Goal: Communication & Community: Answer question/provide support

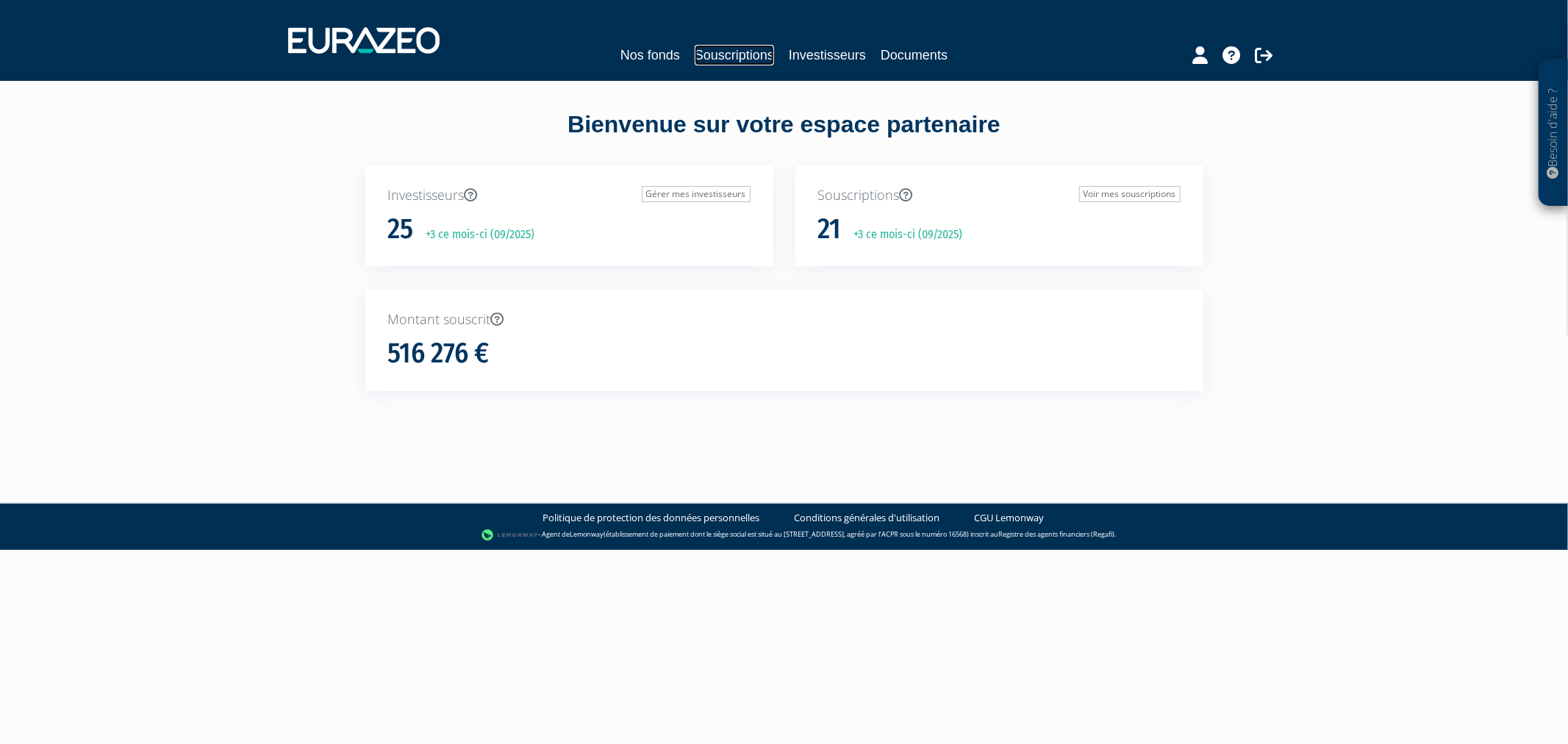
click at [709, 55] on link "Souscriptions" at bounding box center [735, 55] width 79 height 21
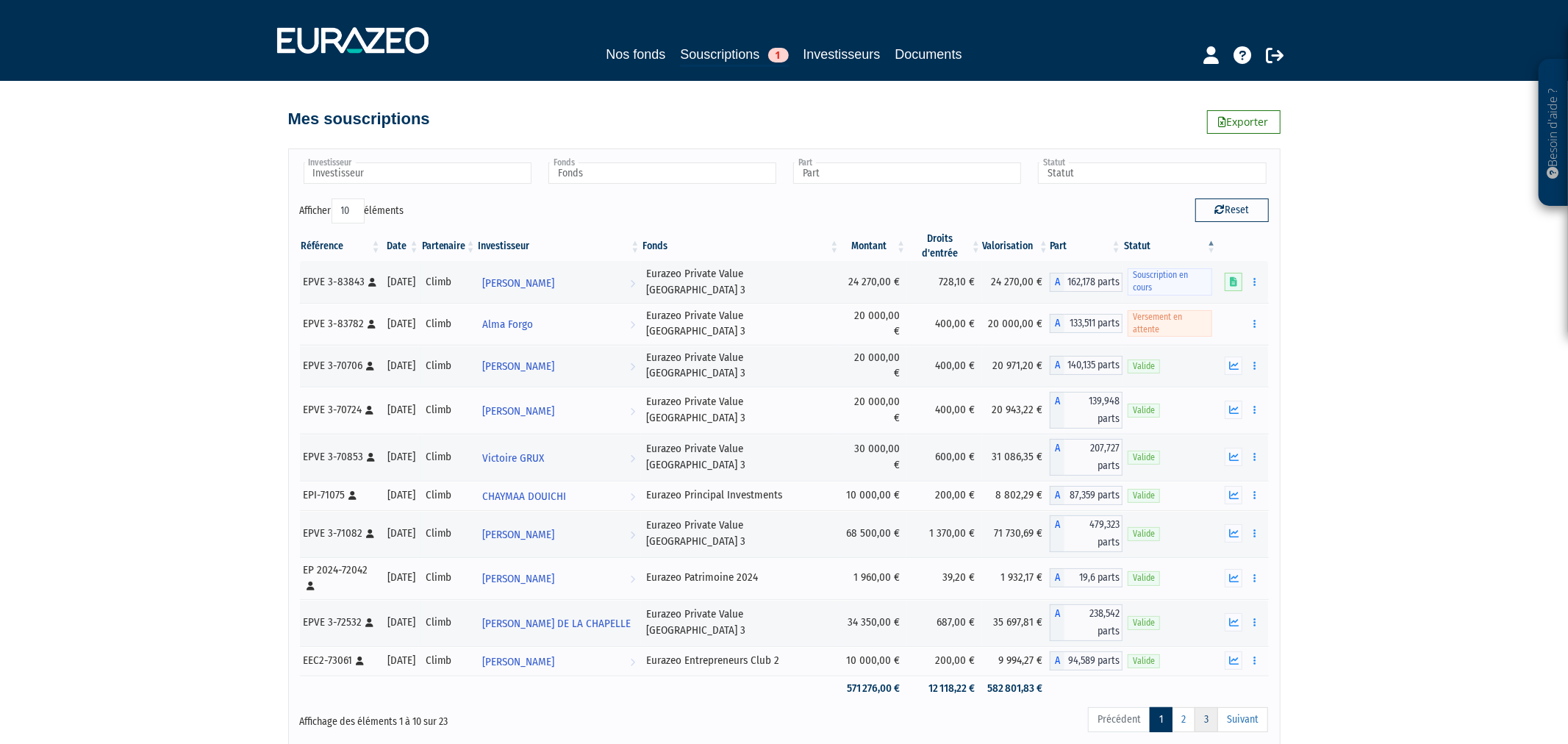
click at [1201, 707] on link "3" at bounding box center [1206, 719] width 23 height 25
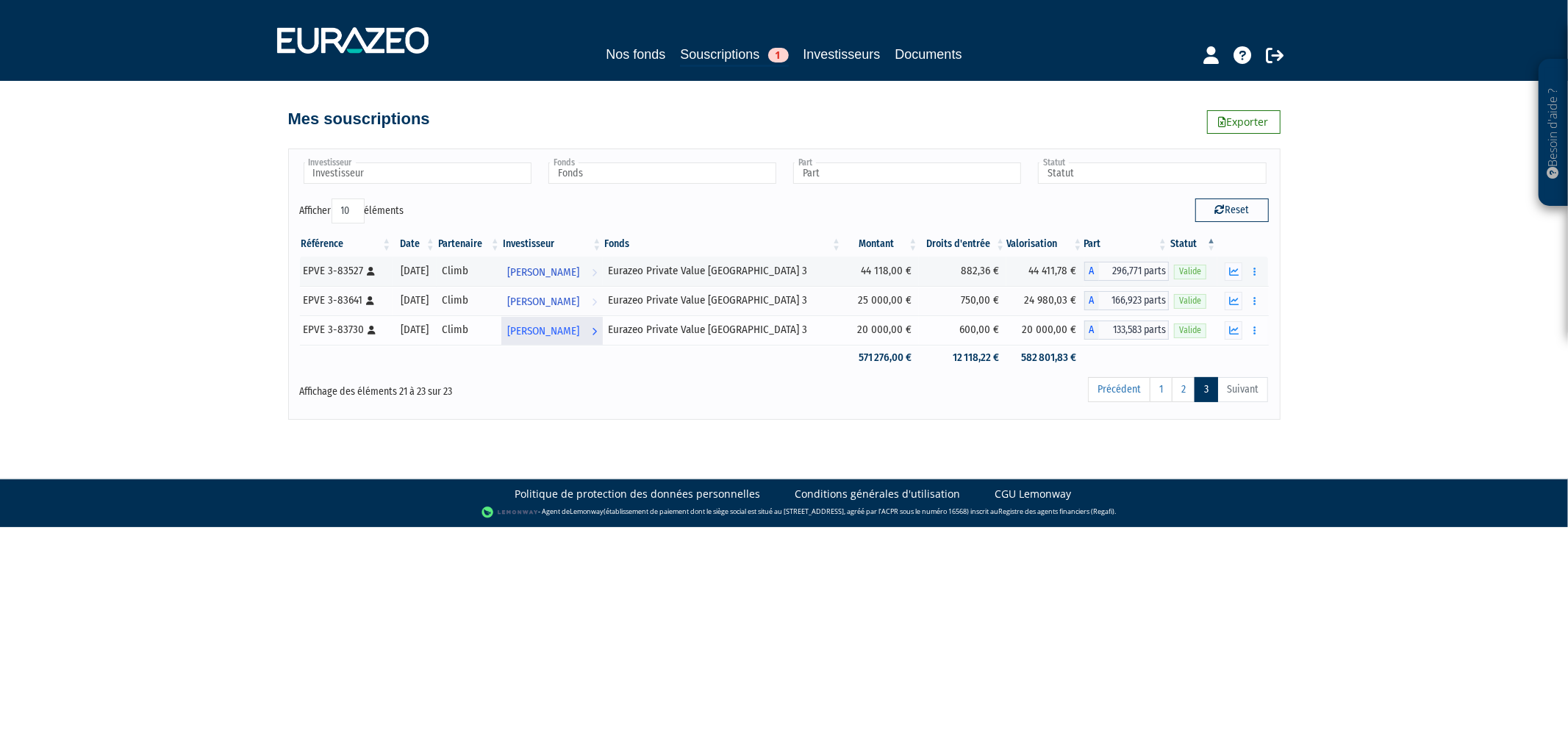
click at [567, 335] on span "[PERSON_NAME]" at bounding box center [544, 331] width 72 height 28
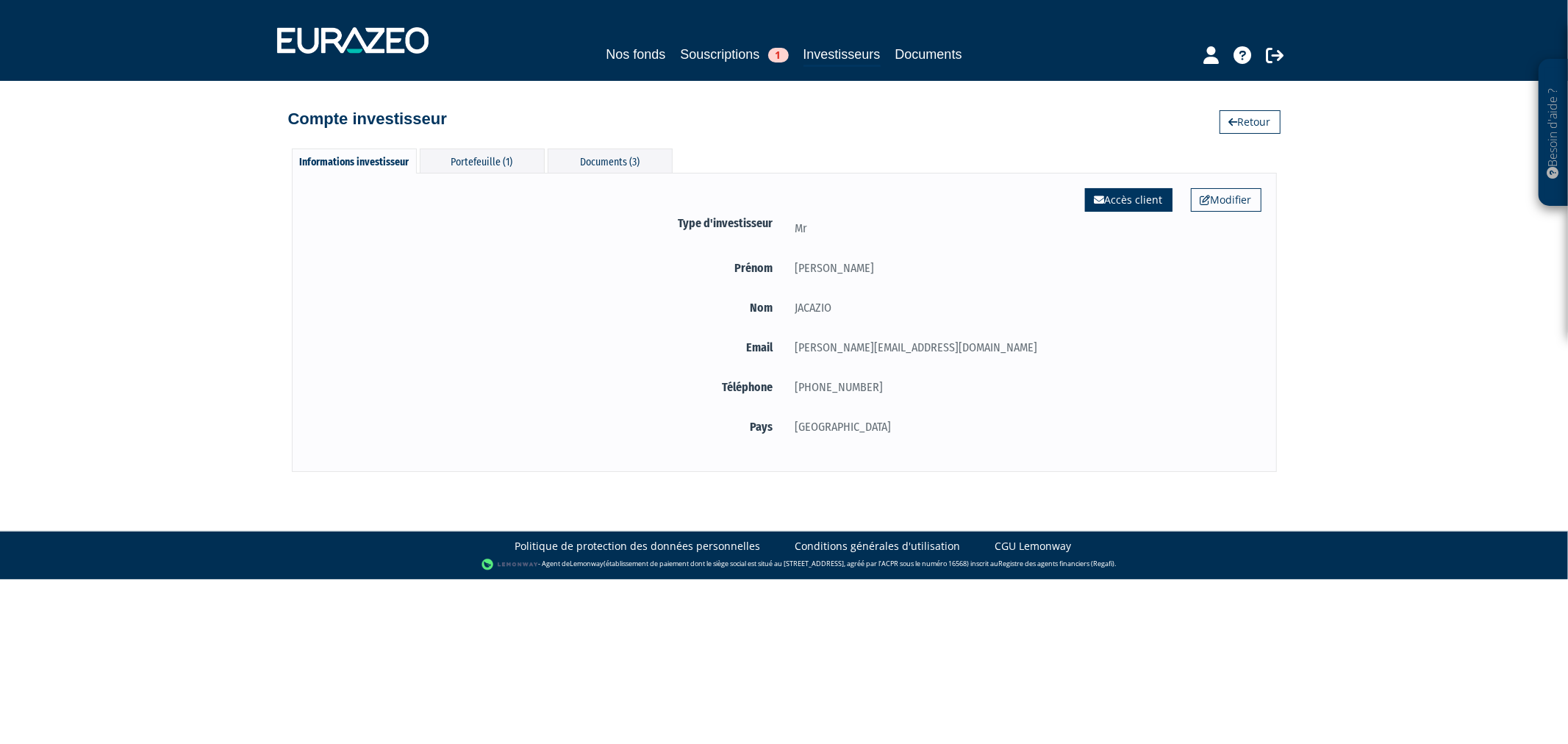
click at [1146, 200] on link "Accès client" at bounding box center [1128, 200] width 88 height 23
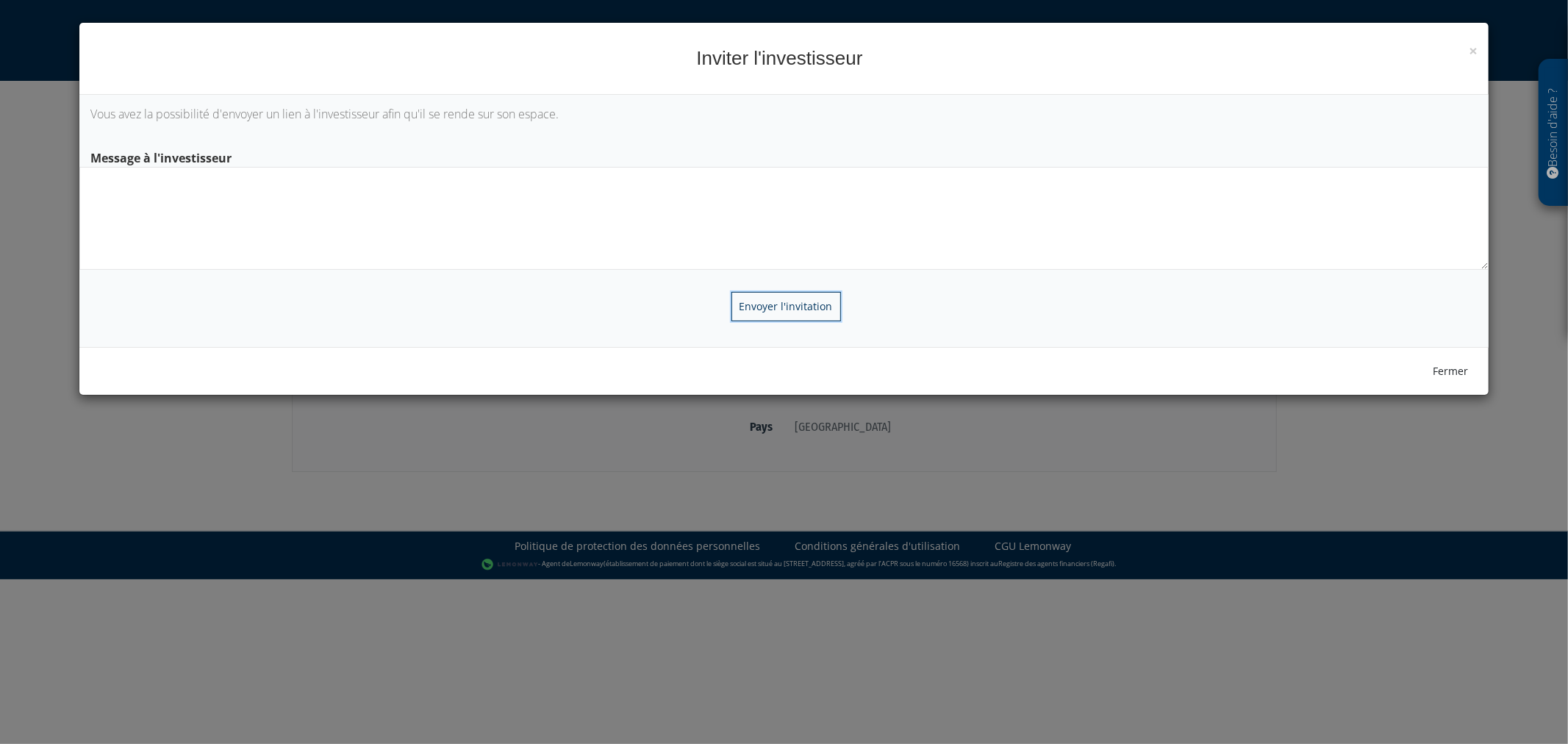
click at [809, 312] on input "Envoyer l'invitation" at bounding box center [785, 306] width 109 height 29
